Goal: Task Accomplishment & Management: Use online tool/utility

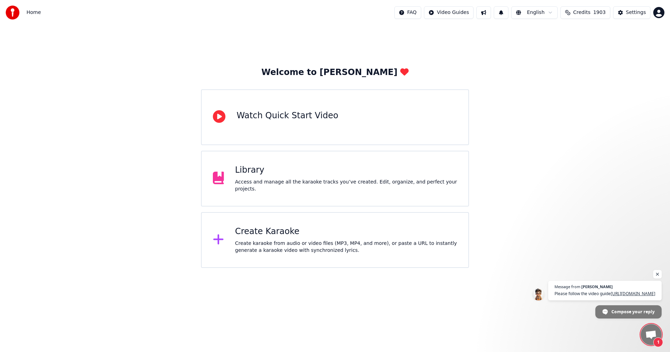
click at [656, 270] on span "Open chat" at bounding box center [657, 274] width 9 height 9
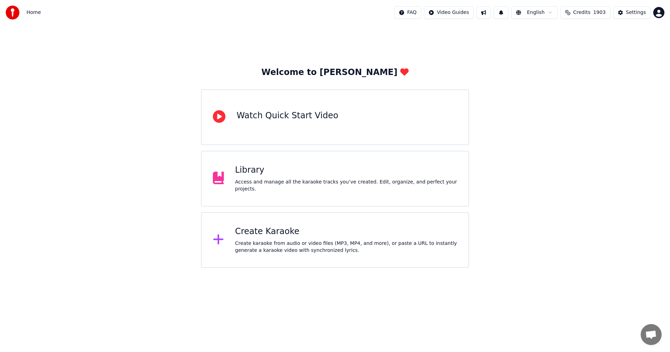
click at [261, 241] on div "Create karaoke from audio or video files (MP3, MP4, and more), or paste a URL t…" at bounding box center [346, 247] width 222 height 14
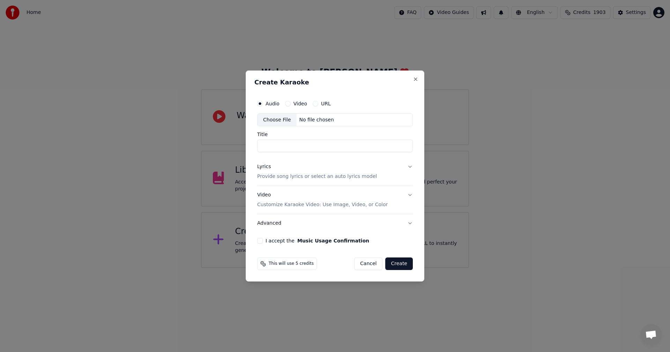
click at [278, 122] on div "Choose File" at bounding box center [277, 120] width 39 height 13
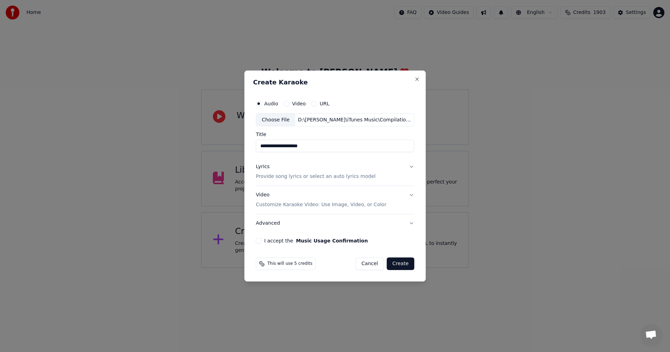
drag, startPoint x: 267, startPoint y: 146, endPoint x: 231, endPoint y: 147, distance: 35.9
click at [231, 147] on body "**********" at bounding box center [335, 134] width 670 height 268
type input "**********"
click at [267, 208] on p "Customize Karaoke Video: Use Image, Video, or Color" at bounding box center [321, 204] width 130 height 7
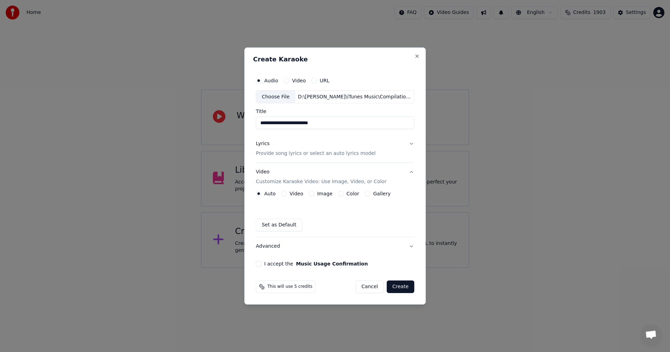
click at [322, 193] on label "Image" at bounding box center [324, 193] width 15 height 5
click at [314, 193] on button "Image" at bounding box center [312, 194] width 6 height 6
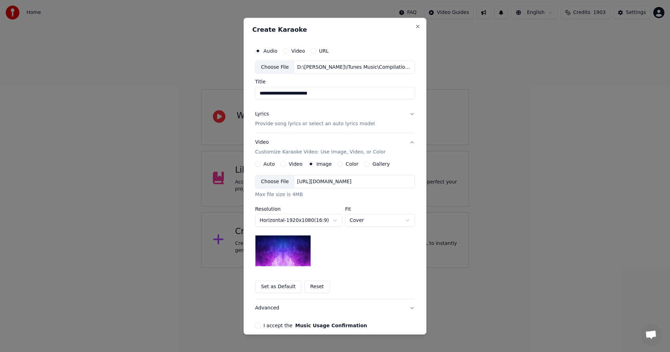
click at [272, 179] on div "Choose File" at bounding box center [274, 182] width 39 height 13
click at [267, 182] on div "Choose File" at bounding box center [274, 182] width 39 height 13
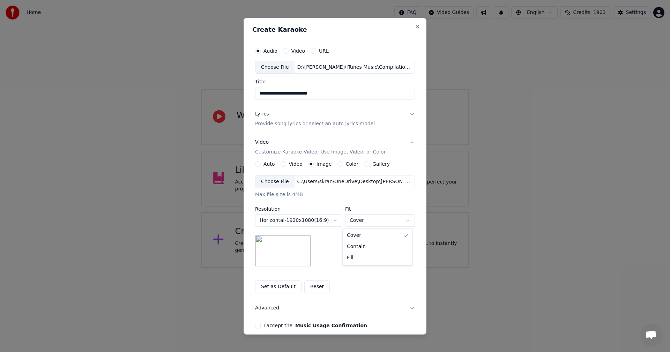
click at [361, 219] on body "**********" at bounding box center [335, 134] width 670 height 268
select select "*******"
click at [257, 328] on button "I accept the Music Usage Confirmation" at bounding box center [258, 326] width 6 height 6
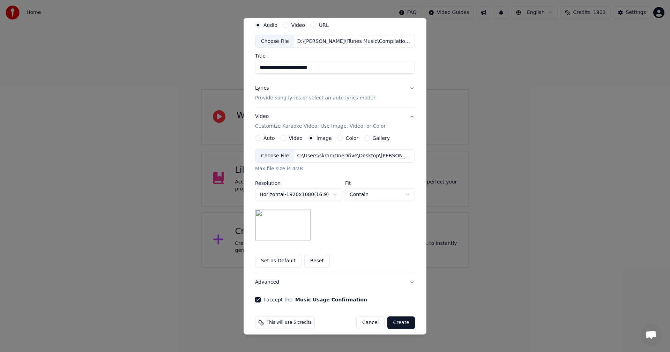
scroll to position [32, 0]
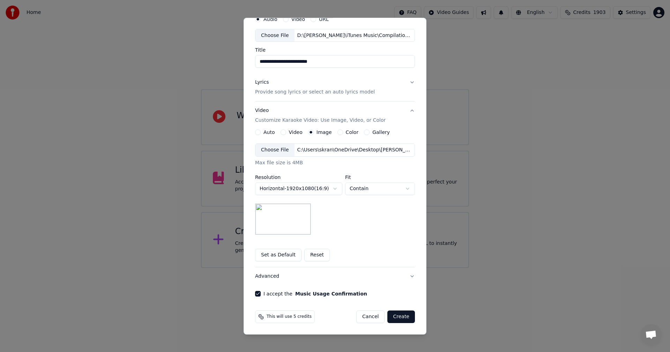
click at [395, 320] on button "Create" at bounding box center [401, 317] width 28 height 13
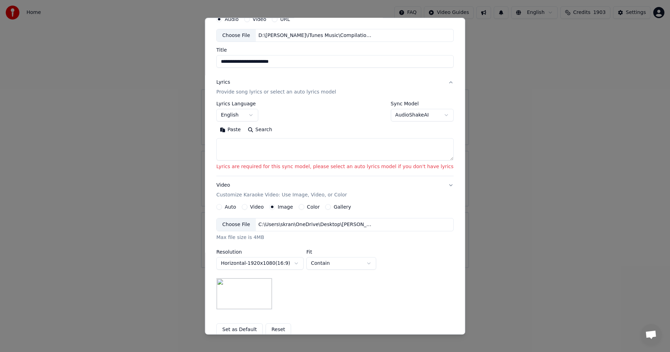
scroll to position [0, 0]
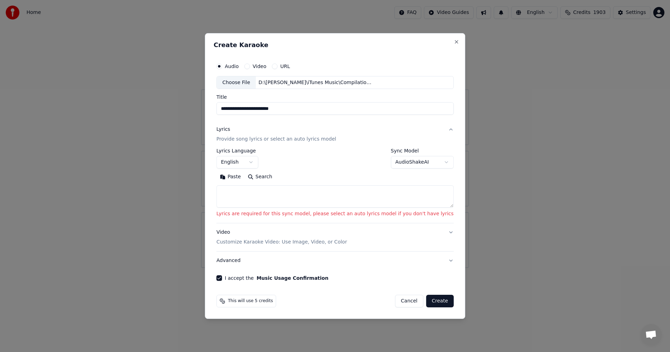
click at [389, 161] on body "**********" at bounding box center [335, 134] width 670 height 268
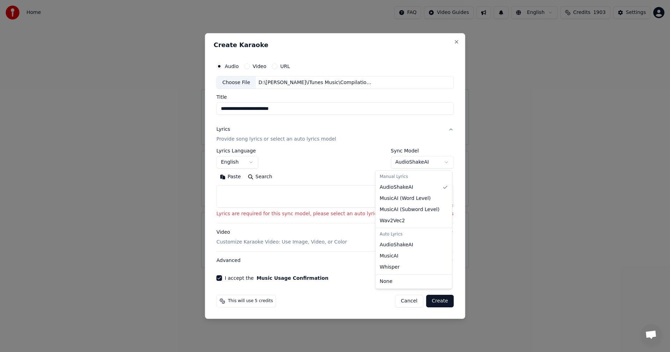
select select "**********"
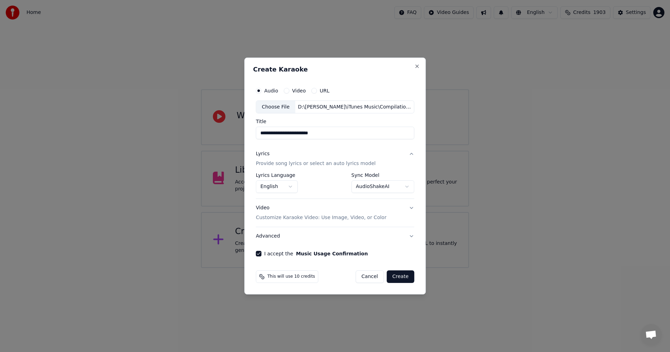
click at [398, 281] on button "Create" at bounding box center [401, 276] width 28 height 13
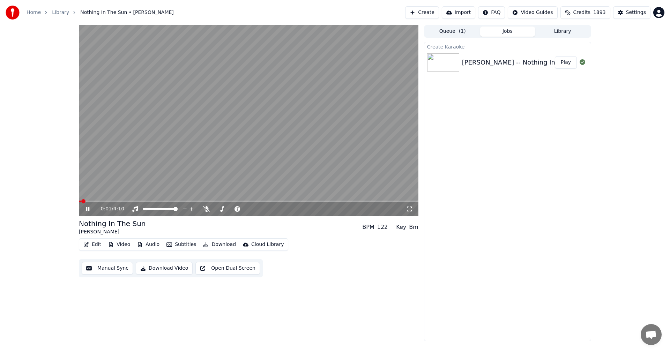
click at [87, 210] on icon at bounding box center [87, 209] width 3 height 4
click at [79, 201] on span at bounding box center [81, 201] width 4 height 4
click at [96, 243] on button "Edit" at bounding box center [92, 245] width 23 height 10
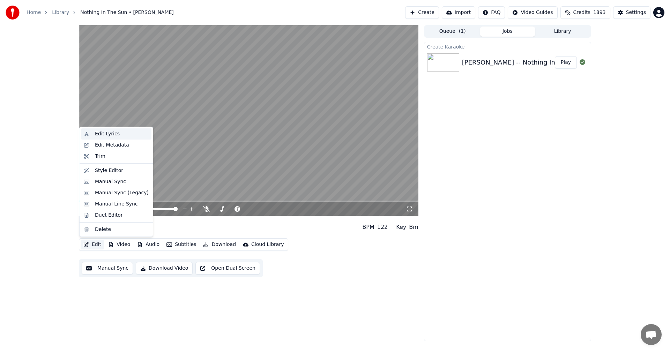
click at [96, 133] on div "Edit Lyrics" at bounding box center [107, 133] width 25 height 7
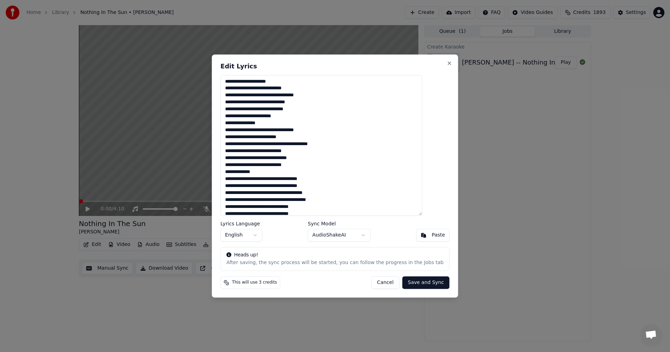
drag, startPoint x: 276, startPoint y: 116, endPoint x: 280, endPoint y: 117, distance: 4.2
click at [280, 117] on textarea "**********" at bounding box center [322, 145] width 202 height 141
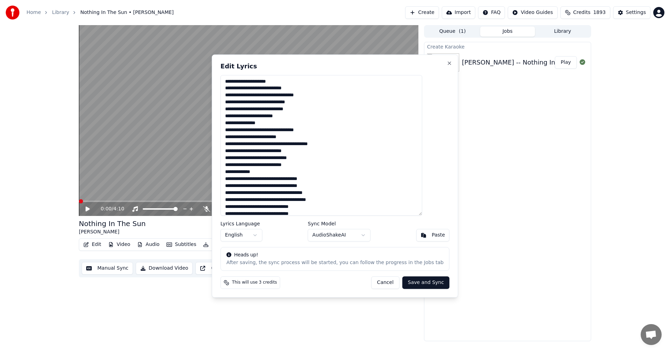
type textarea "**********"
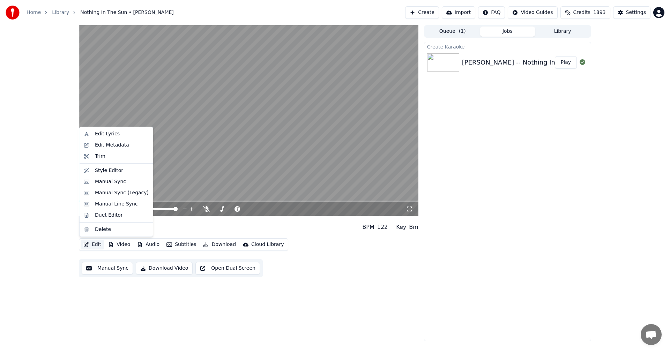
click at [84, 243] on icon "button" at bounding box center [86, 244] width 5 height 5
click at [88, 132] on div "Edit Lyrics" at bounding box center [116, 133] width 70 height 11
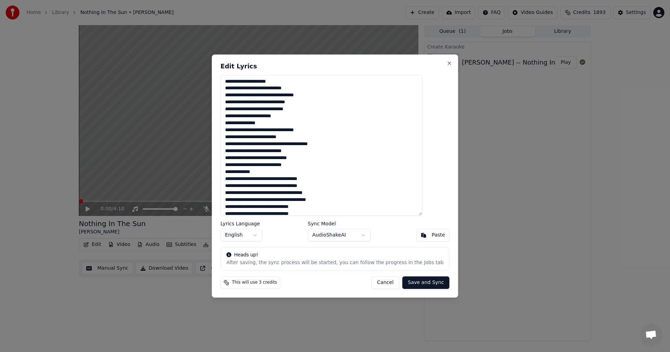
drag, startPoint x: 276, startPoint y: 118, endPoint x: 279, endPoint y: 118, distance: 3.9
click at [279, 118] on textarea "**********" at bounding box center [322, 145] width 202 height 141
drag, startPoint x: 263, startPoint y: 130, endPoint x: 237, endPoint y: 131, distance: 25.8
click at [237, 131] on textarea "**********" at bounding box center [322, 145] width 202 height 141
drag, startPoint x: 250, startPoint y: 130, endPoint x: 256, endPoint y: 131, distance: 6.3
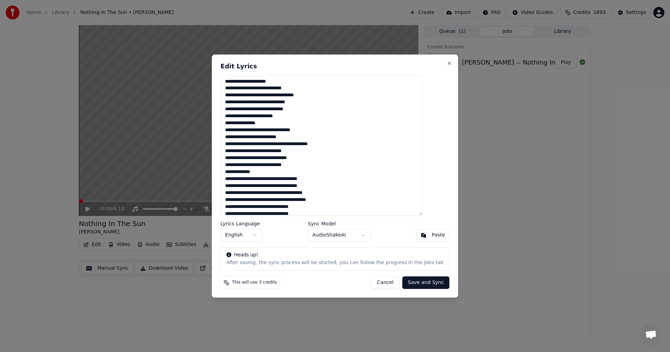
click at [256, 131] on textarea "**********" at bounding box center [322, 145] width 202 height 141
click at [291, 174] on textarea "**********" at bounding box center [322, 145] width 202 height 141
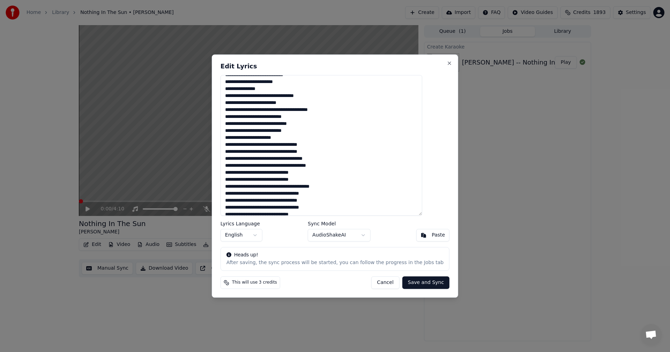
scroll to position [47, 0]
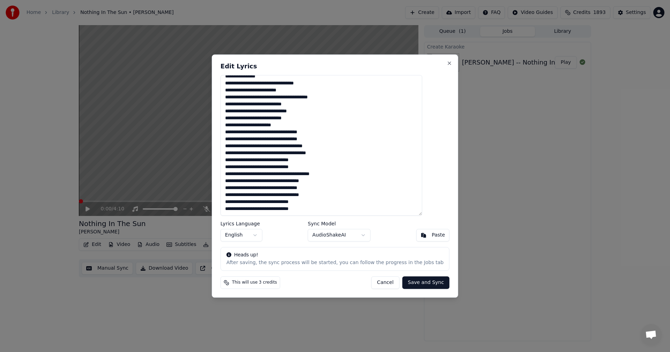
drag, startPoint x: 247, startPoint y: 83, endPoint x: 270, endPoint y: 83, distance: 22.3
click at [248, 83] on textarea "**********" at bounding box center [322, 145] width 202 height 141
click at [257, 84] on textarea "**********" at bounding box center [322, 145] width 202 height 141
drag, startPoint x: 249, startPoint y: 154, endPoint x: 239, endPoint y: 156, distance: 10.2
click at [239, 156] on textarea "**********" at bounding box center [322, 145] width 202 height 141
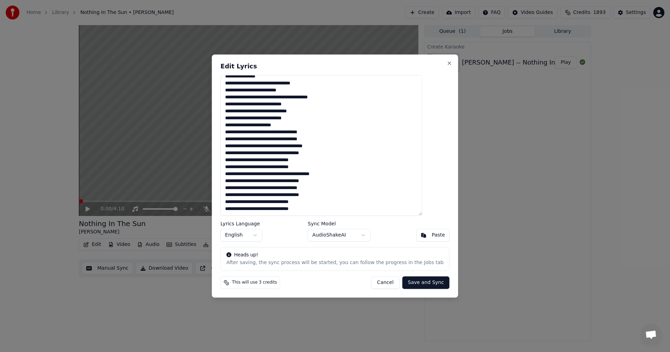
click at [365, 187] on textarea "**********" at bounding box center [322, 145] width 202 height 141
type textarea "**********"
click at [256, 283] on span "This will use 3 credits" at bounding box center [254, 283] width 45 height 6
click at [409, 284] on button "Save and Sync" at bounding box center [425, 282] width 47 height 13
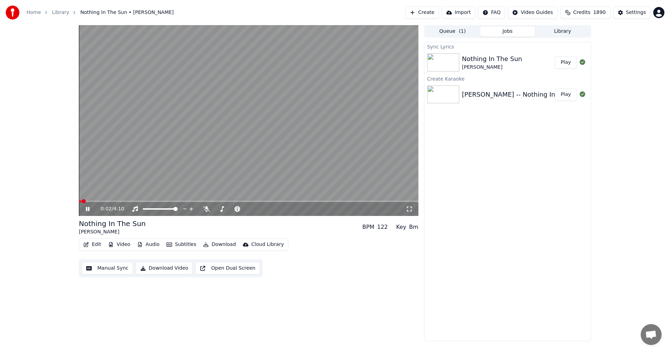
click at [408, 208] on icon at bounding box center [409, 209] width 7 height 6
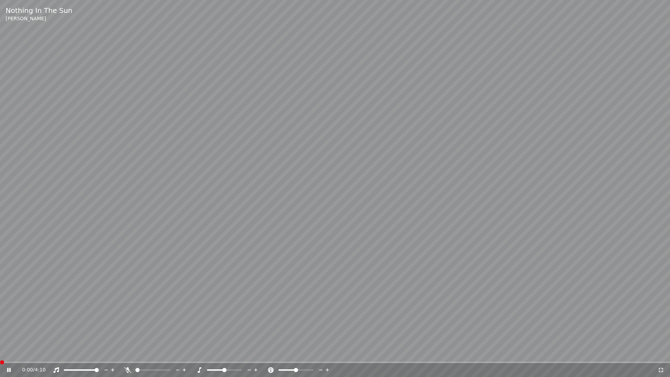
click at [0, 352] on span at bounding box center [2, 362] width 4 height 4
click at [16, 322] on video at bounding box center [335, 188] width 670 height 377
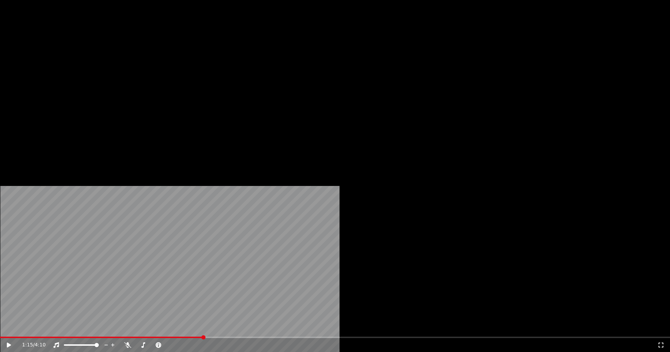
click at [84, 56] on icon "button" at bounding box center [86, 53] width 5 height 5
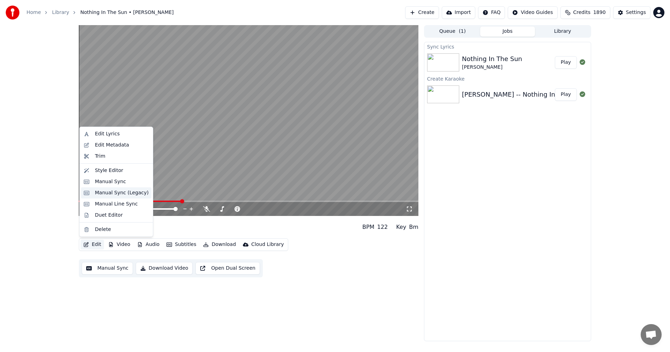
click at [113, 191] on div "Manual Sync (Legacy)" at bounding box center [122, 192] width 54 height 7
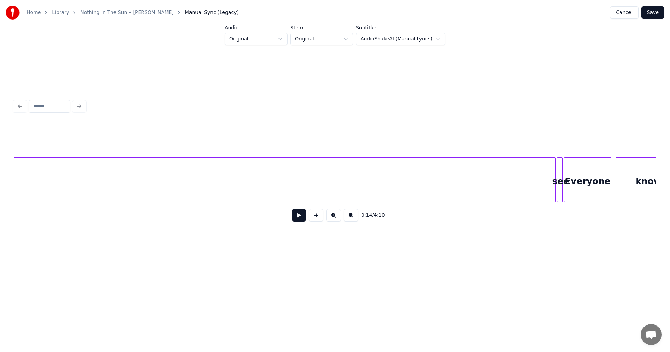
scroll to position [0, 8048]
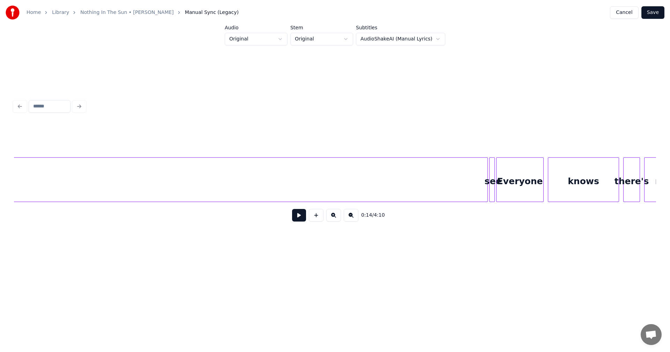
click at [490, 176] on div "see" at bounding box center [493, 181] width 7 height 47
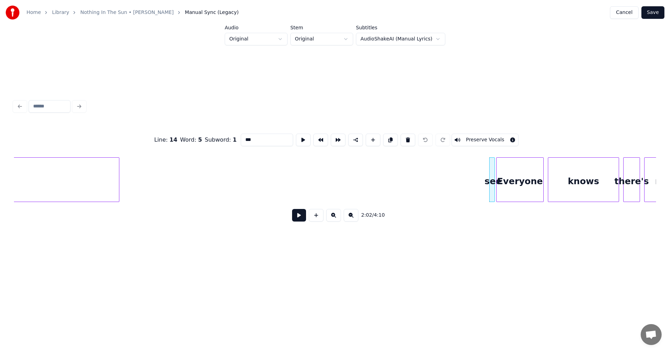
click at [119, 177] on div at bounding box center [118, 180] width 2 height 44
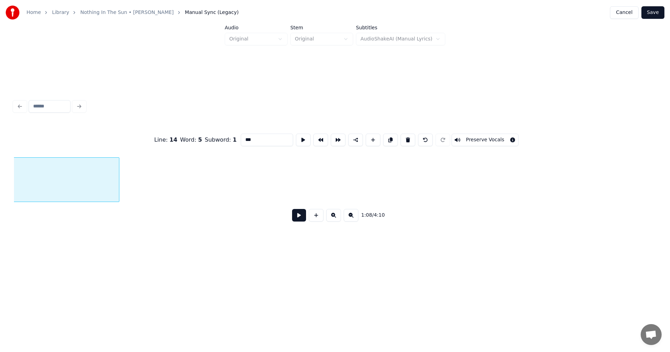
scroll to position [0, 4790]
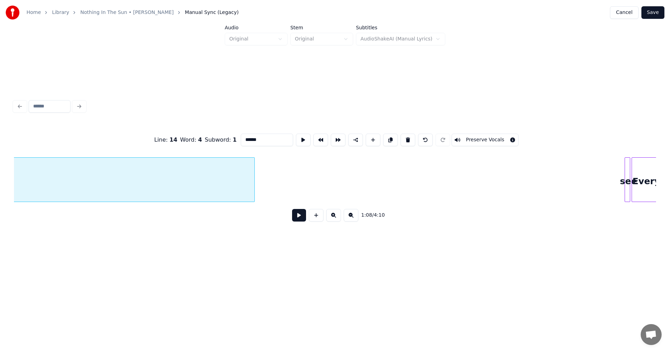
scroll to position [0, 8029]
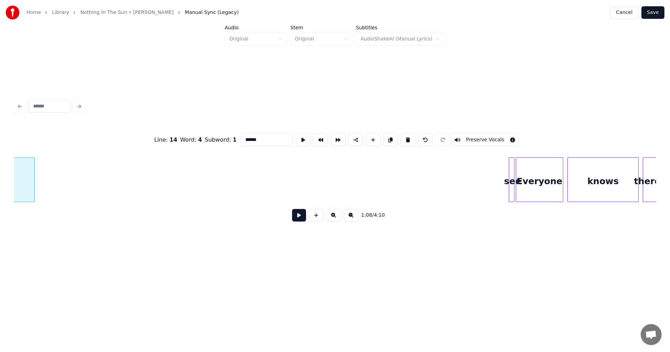
click at [33, 175] on div at bounding box center [33, 180] width 2 height 44
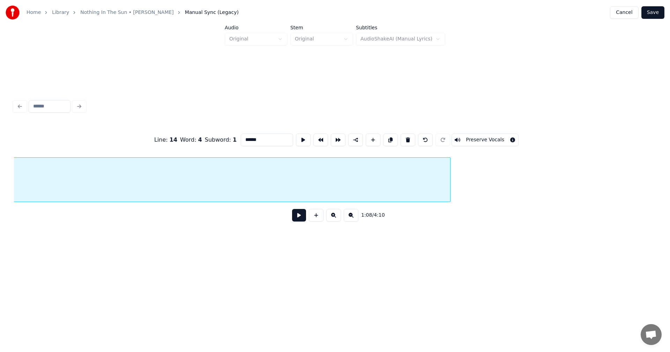
scroll to position [0, 7594]
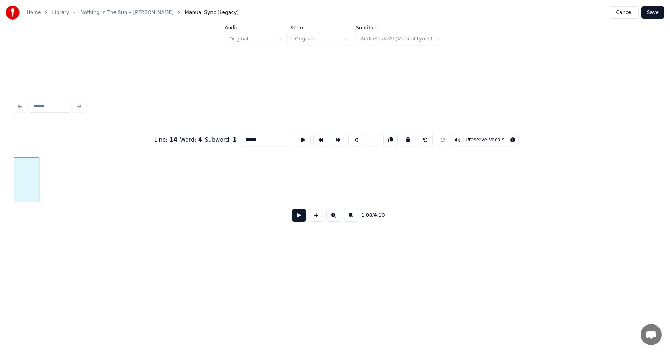
click at [37, 180] on div at bounding box center [38, 180] width 2 height 44
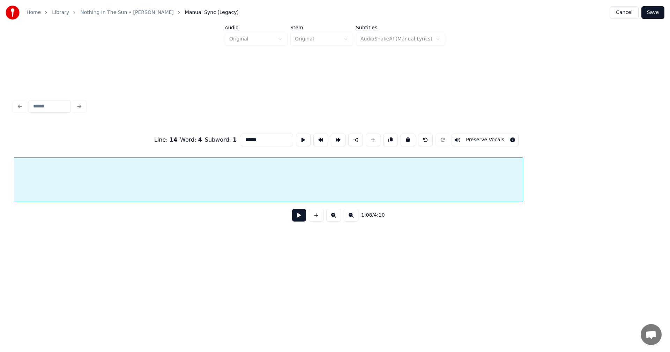
scroll to position [0, 7352]
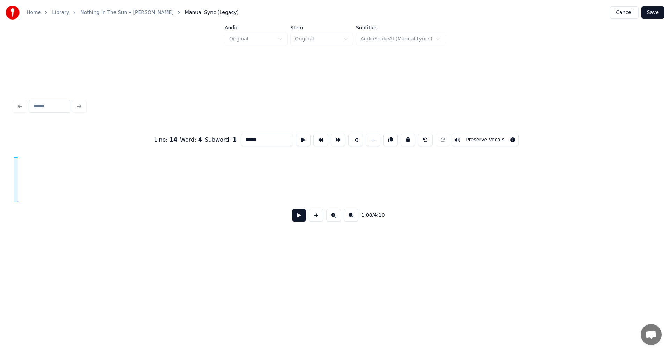
click at [16, 178] on div at bounding box center [17, 180] width 2 height 44
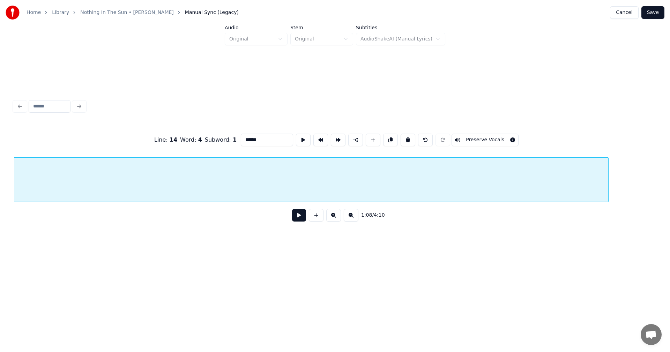
scroll to position [0, 6762]
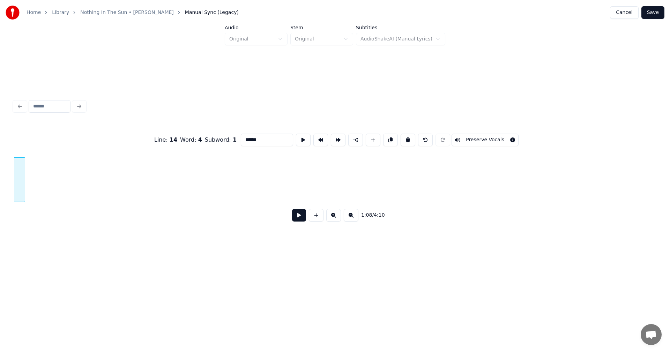
click at [24, 184] on div at bounding box center [24, 180] width 2 height 44
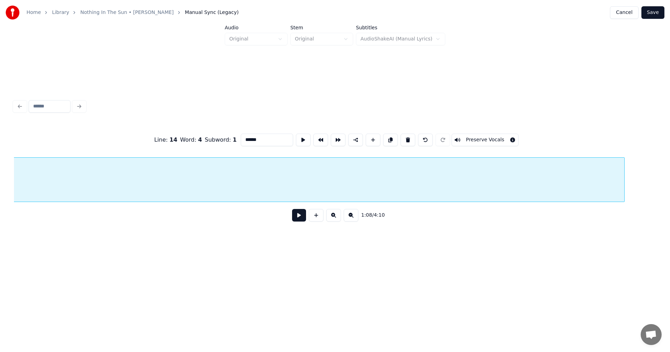
scroll to position [0, 6239]
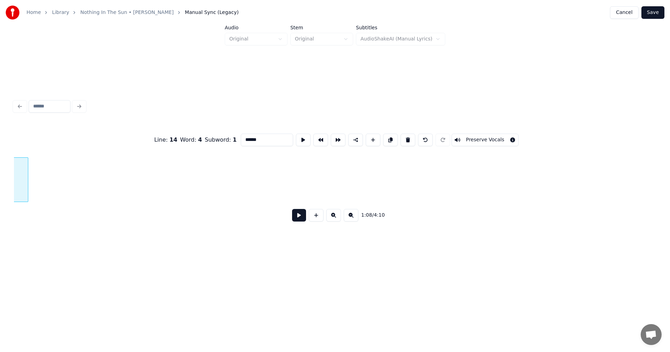
click at [27, 177] on div at bounding box center [27, 180] width 2 height 44
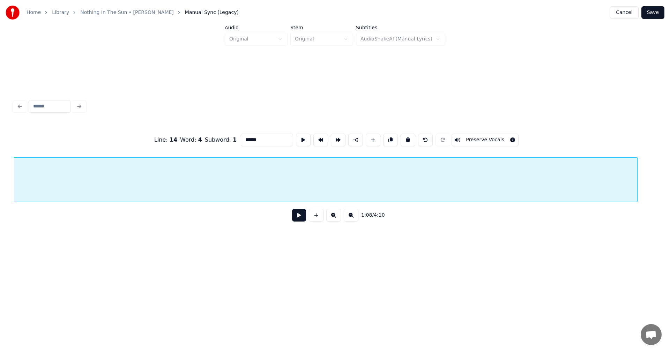
scroll to position [0, 5649]
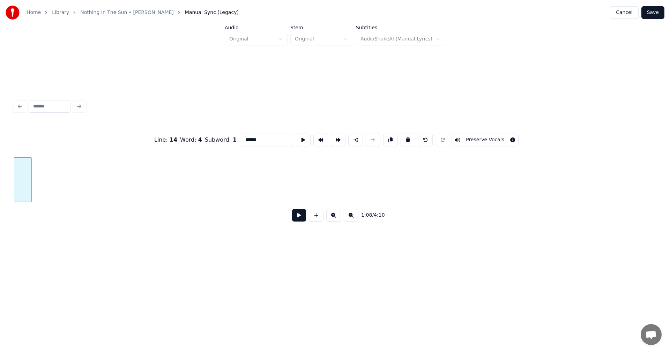
click at [31, 181] on div at bounding box center [30, 180] width 2 height 44
click at [31, 179] on div at bounding box center [32, 180] width 2 height 44
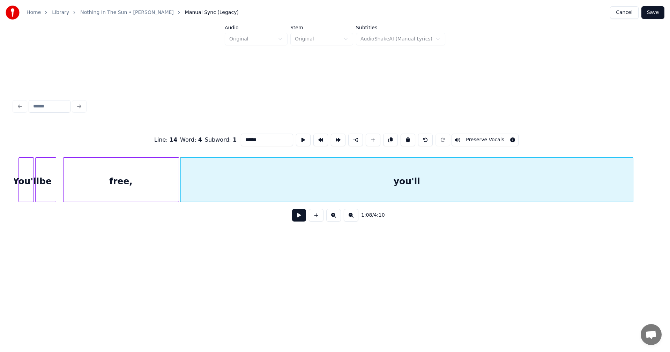
scroll to position [0, 4643]
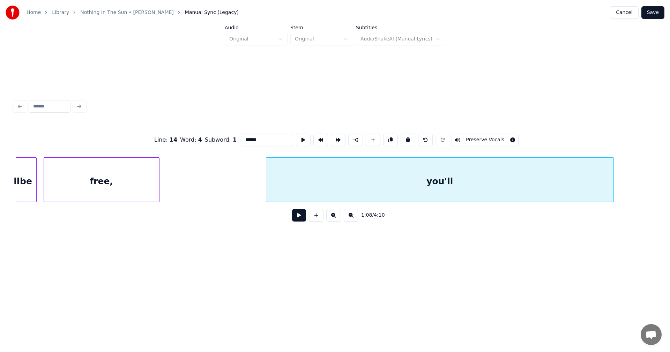
click at [267, 189] on div at bounding box center [267, 180] width 2 height 44
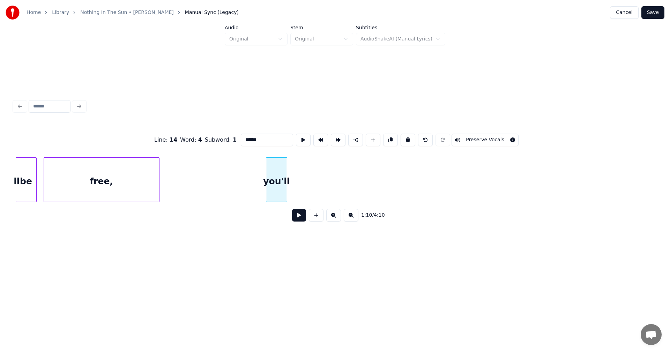
click at [286, 178] on div at bounding box center [286, 180] width 2 height 44
click at [264, 176] on div at bounding box center [265, 180] width 2 height 44
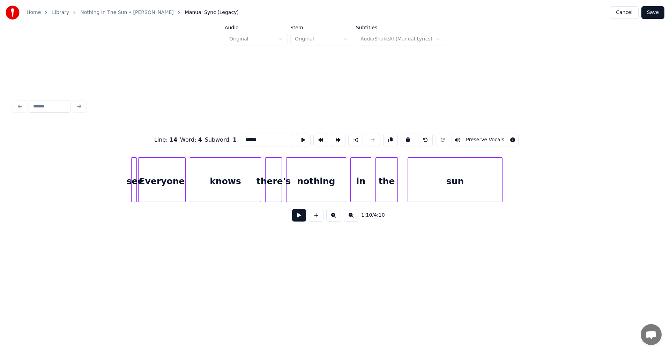
scroll to position [0, 8377]
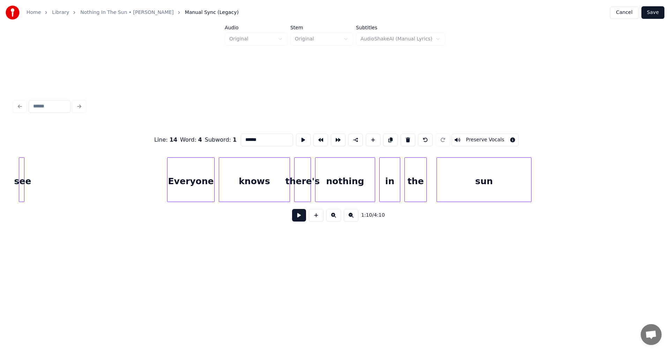
click at [19, 173] on div "see" at bounding box center [22, 181] width 7 height 47
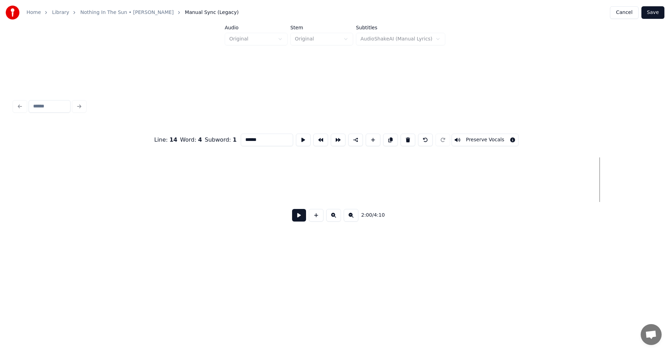
scroll to position [0, 7903]
click at [37, 177] on div "see" at bounding box center [38, 181] width 7 height 47
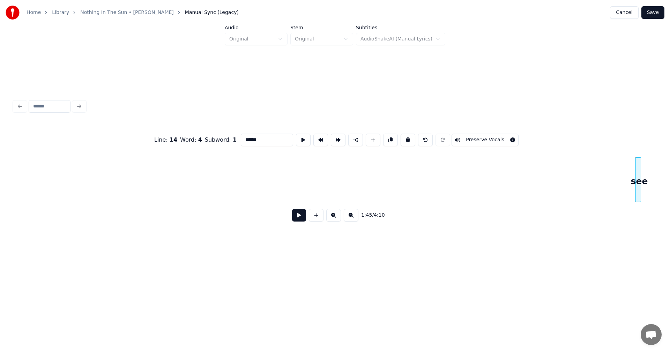
click at [637, 167] on div at bounding box center [637, 180] width 2 height 44
type input "***"
click at [25, 166] on div "see" at bounding box center [28, 179] width 6 height 45
click at [16, 176] on div "see" at bounding box center [19, 181] width 7 height 47
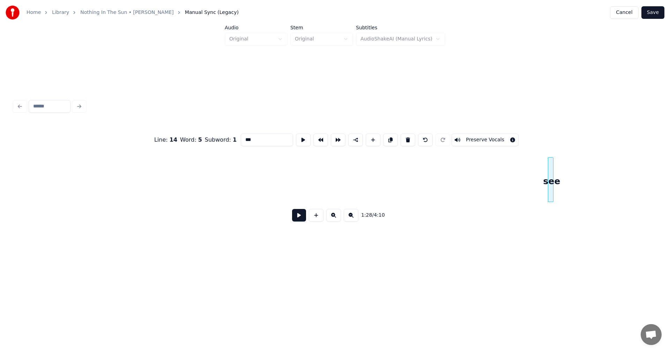
scroll to position [0, 5582]
click at [581, 162] on div at bounding box center [582, 180] width 2 height 44
click at [28, 163] on div "see" at bounding box center [28, 181] width 11 height 47
click at [28, 172] on div "see" at bounding box center [27, 181] width 11 height 47
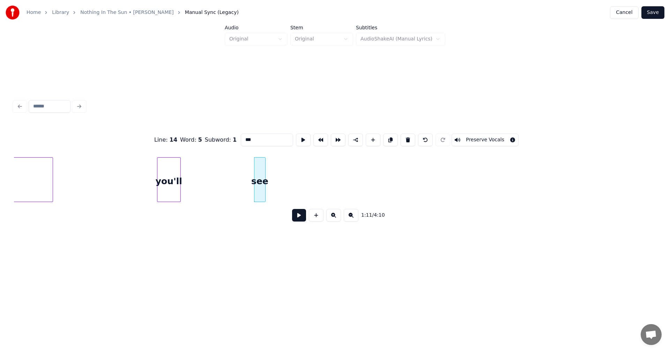
scroll to position [0, 4730]
click at [208, 166] on div "see" at bounding box center [208, 181] width 11 height 47
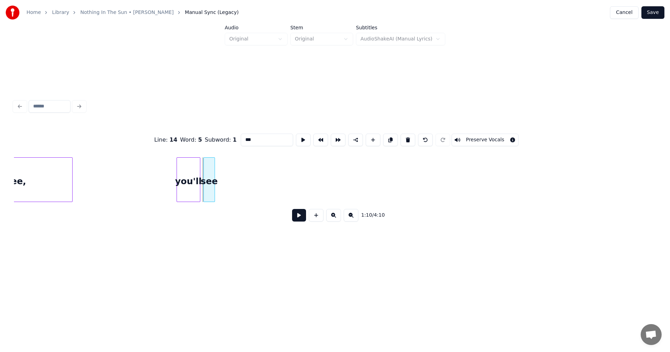
click at [215, 175] on div "see" at bounding box center [209, 179] width 12 height 45
click at [245, 182] on div at bounding box center [245, 180] width 2 height 44
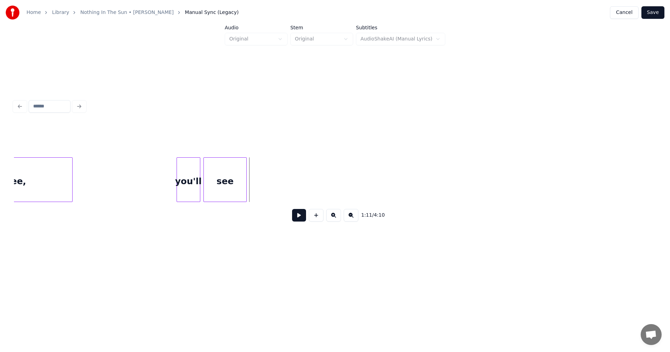
click at [305, 229] on div "1:11 / 4:10" at bounding box center [335, 215] width 642 height 27
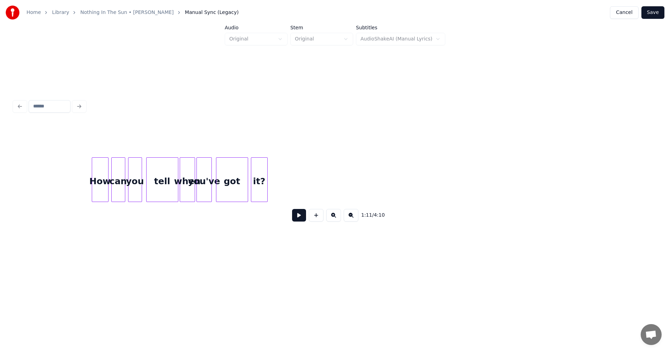
scroll to position [0, 14037]
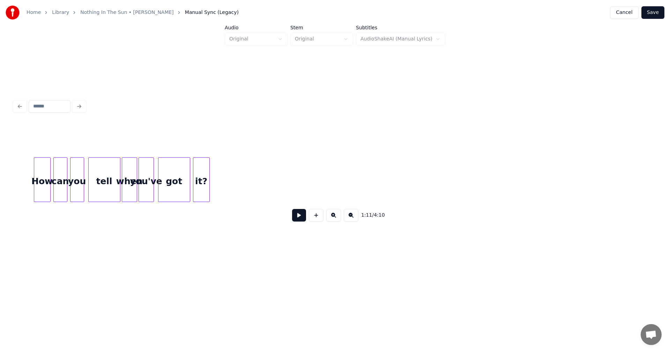
click at [656, 9] on button "Save" at bounding box center [652, 12] width 23 height 13
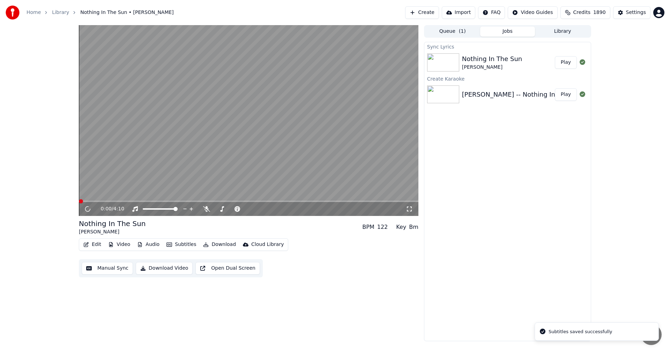
click at [412, 208] on icon at bounding box center [409, 209] width 7 height 6
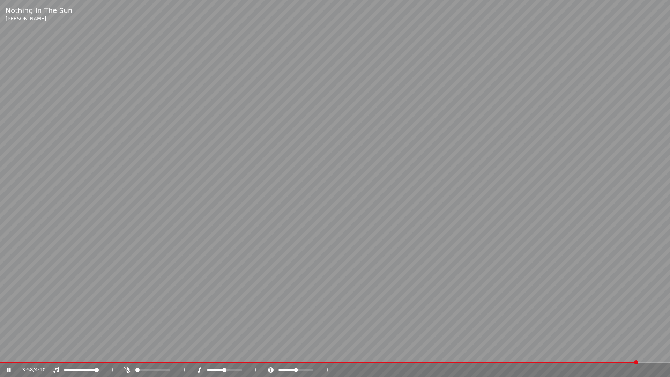
click at [658, 352] on icon at bounding box center [660, 370] width 7 height 6
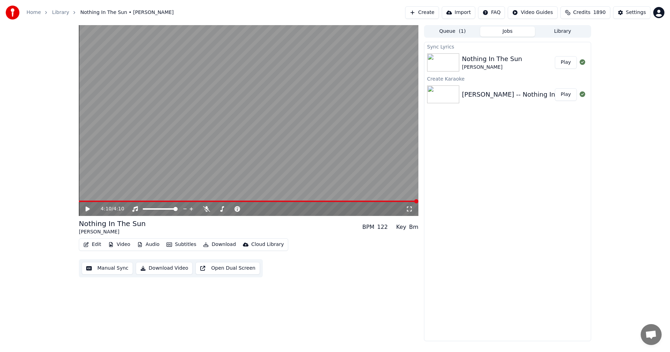
click at [570, 30] on button "Library" at bounding box center [562, 32] width 55 height 10
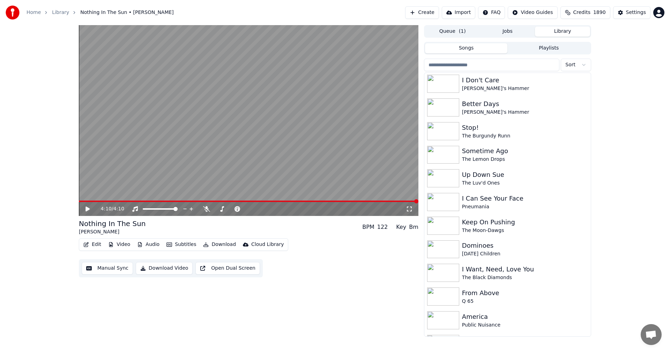
scroll to position [1398, 0]
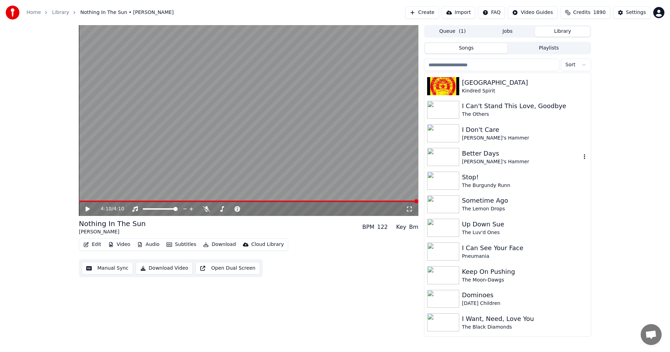
click at [491, 154] on div "Better Days" at bounding box center [521, 154] width 119 height 10
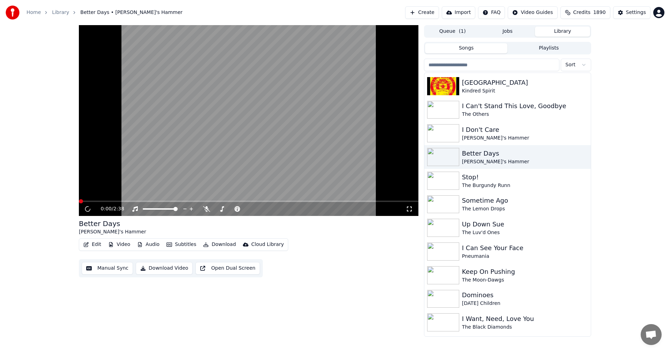
click at [409, 210] on icon at bounding box center [409, 209] width 7 height 6
click at [449, 234] on img at bounding box center [443, 228] width 32 height 18
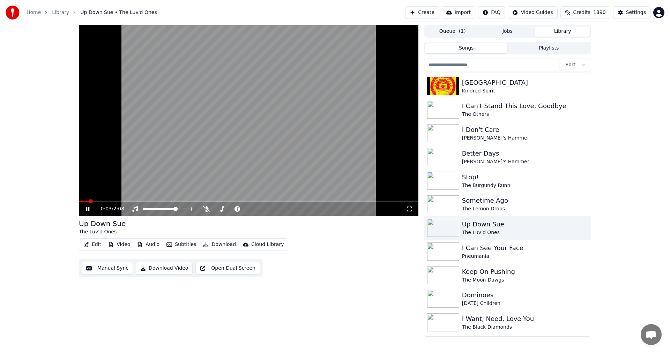
click at [411, 208] on icon at bounding box center [409, 209] width 5 height 5
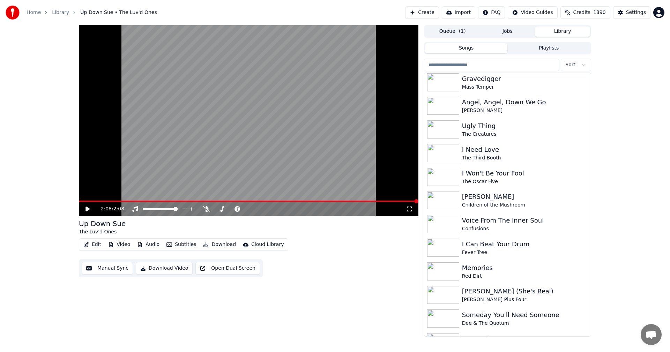
scroll to position [2754, 0]
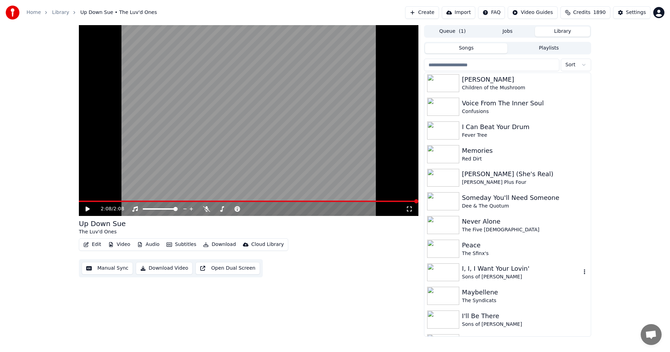
click at [507, 270] on div "I, I, I Want Your Lovin'" at bounding box center [521, 269] width 119 height 10
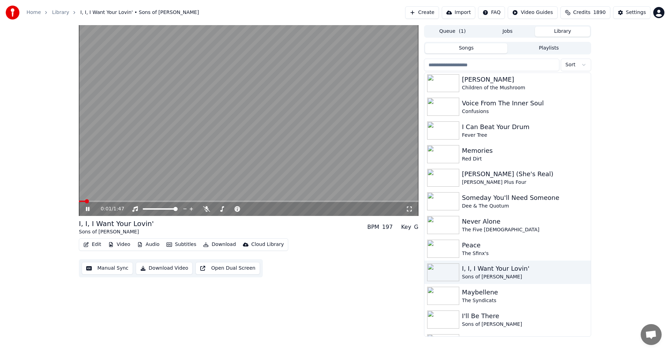
click at [411, 209] on icon at bounding box center [409, 209] width 7 height 6
